Goal: Information Seeking & Learning: Learn about a topic

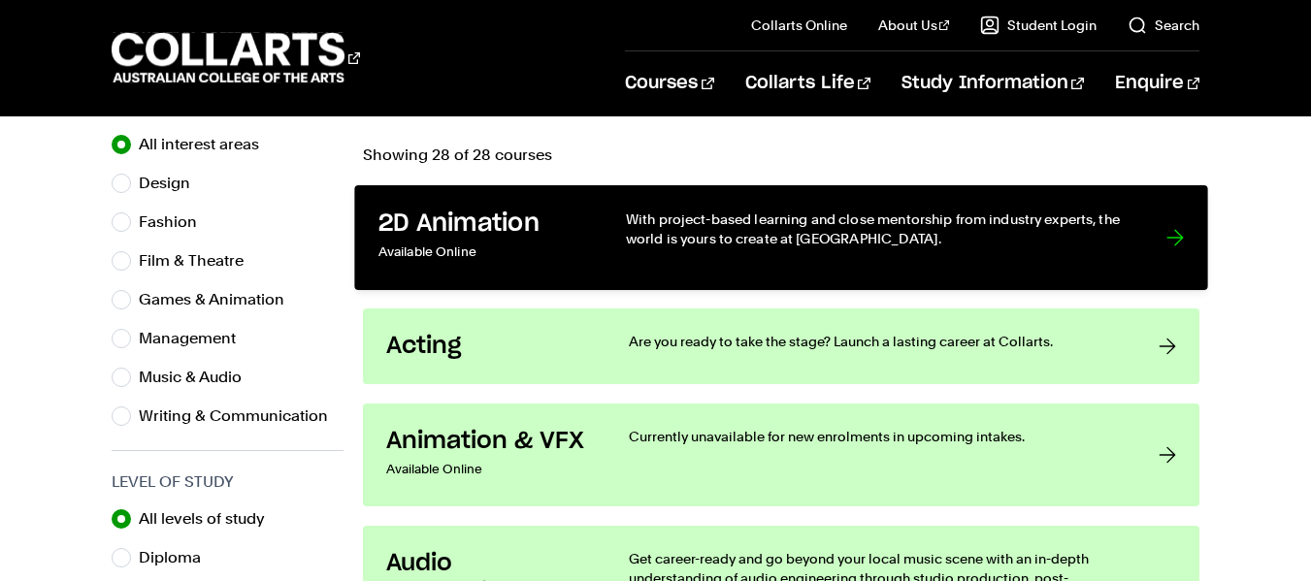
scroll to position [645, 0]
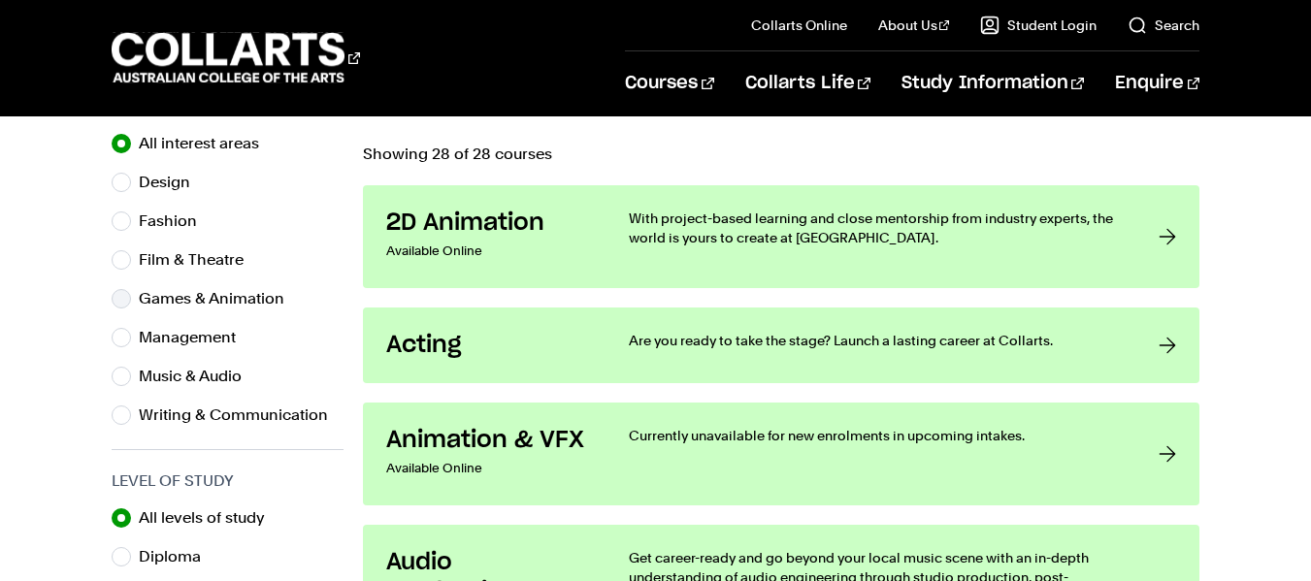
click at [135, 293] on div "Games & Animation" at bounding box center [228, 298] width 232 height 27
click at [128, 296] on input "Games & Animation" at bounding box center [121, 298] width 19 height 19
radio input "true"
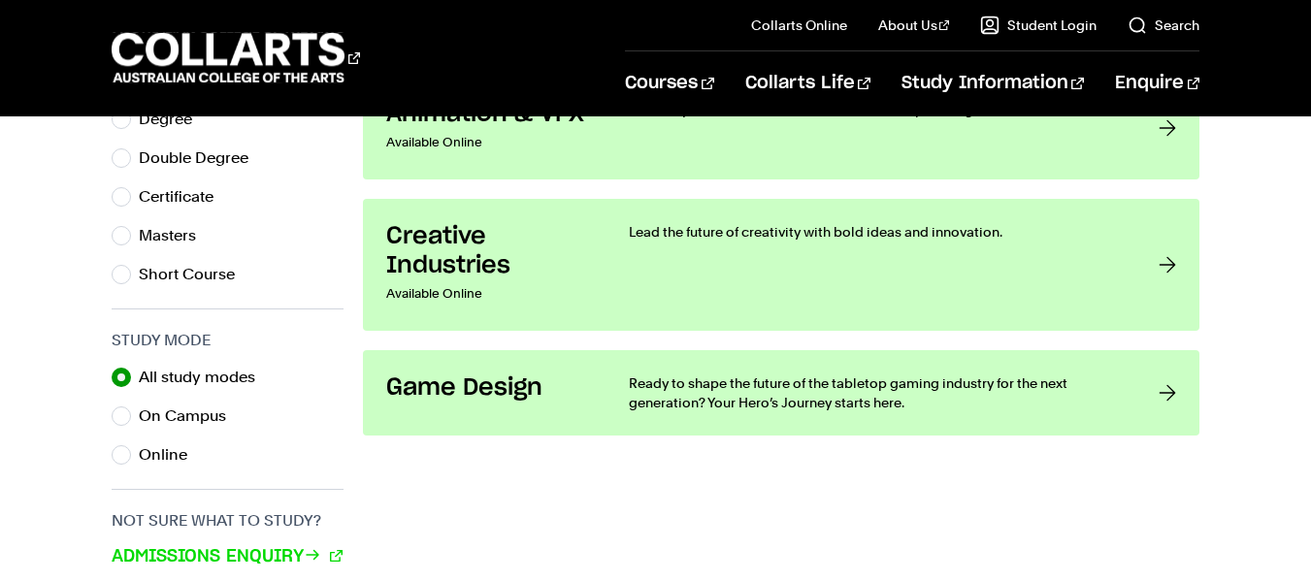
scroll to position [1124, 0]
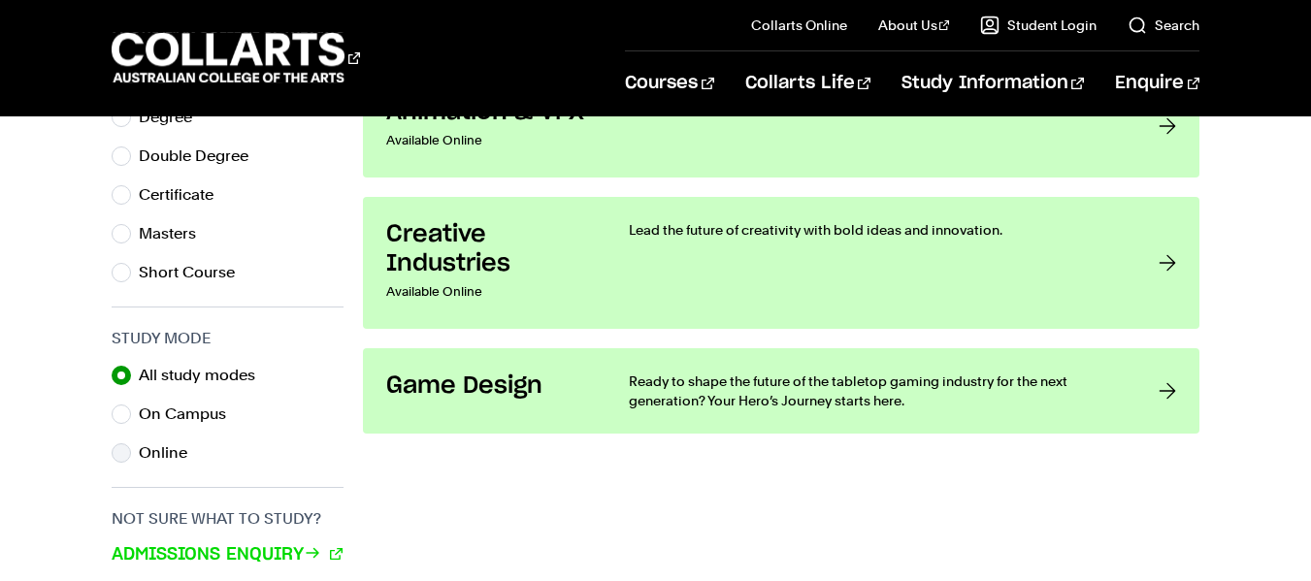
click at [155, 444] on label "Online" at bounding box center [171, 453] width 64 height 27
click at [131, 444] on input "Online" at bounding box center [121, 453] width 19 height 19
radio input "true"
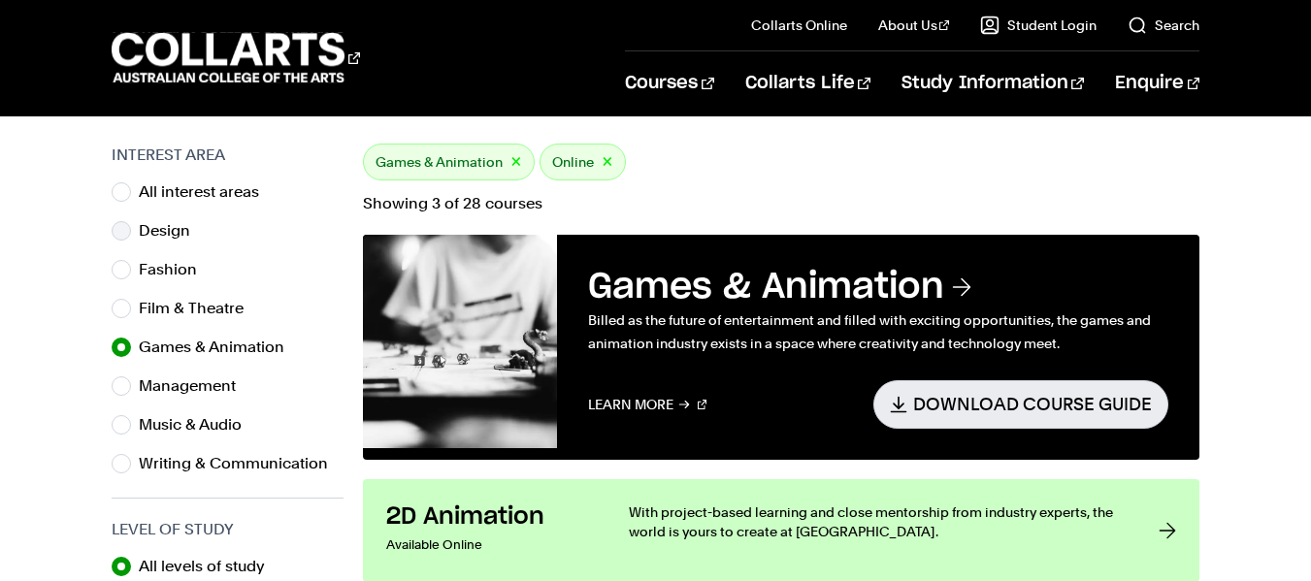
scroll to position [576, 0]
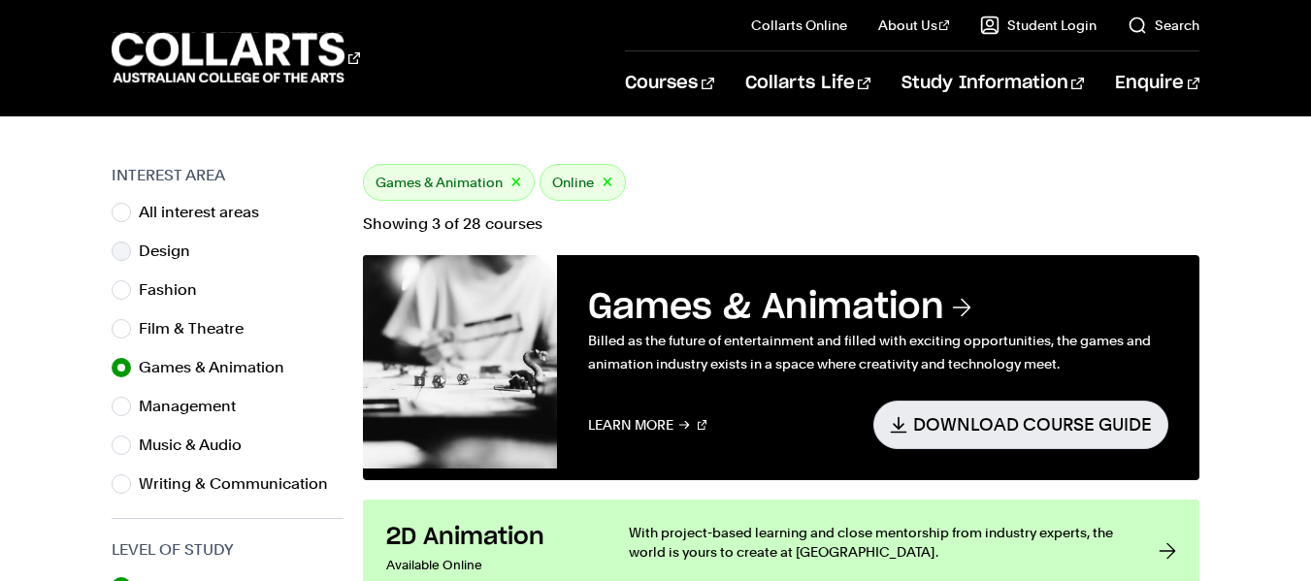
click at [133, 246] on div "Design" at bounding box center [228, 251] width 232 height 27
click at [126, 254] on input "Design" at bounding box center [121, 251] width 19 height 19
radio input "true"
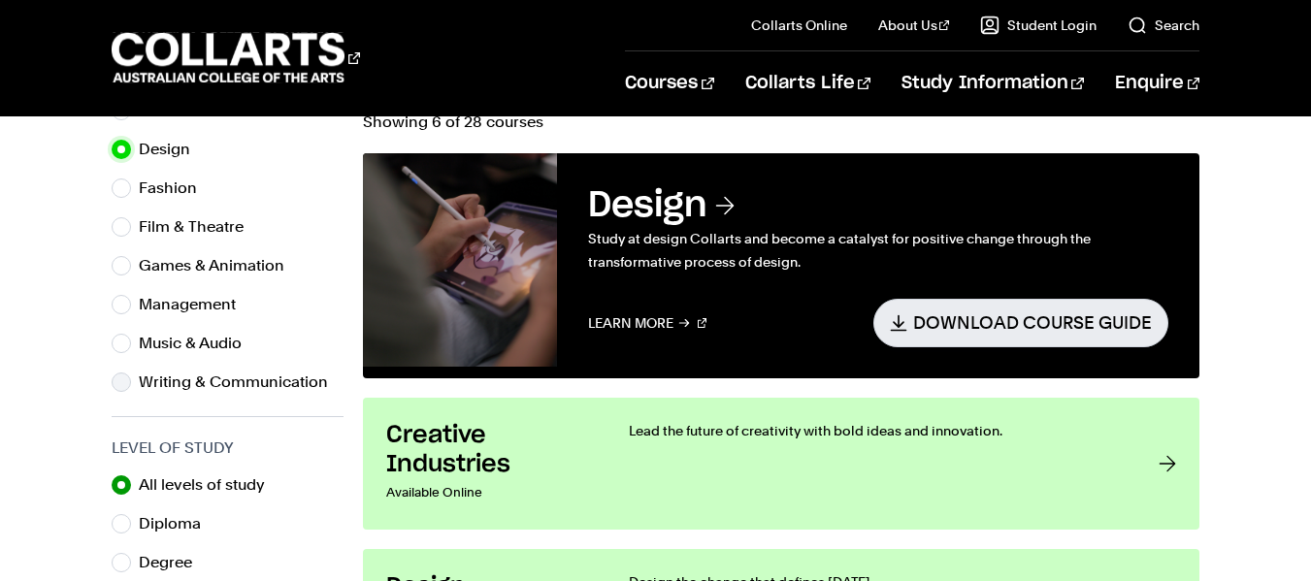
scroll to position [667, 0]
